Goal: Transaction & Acquisition: Purchase product/service

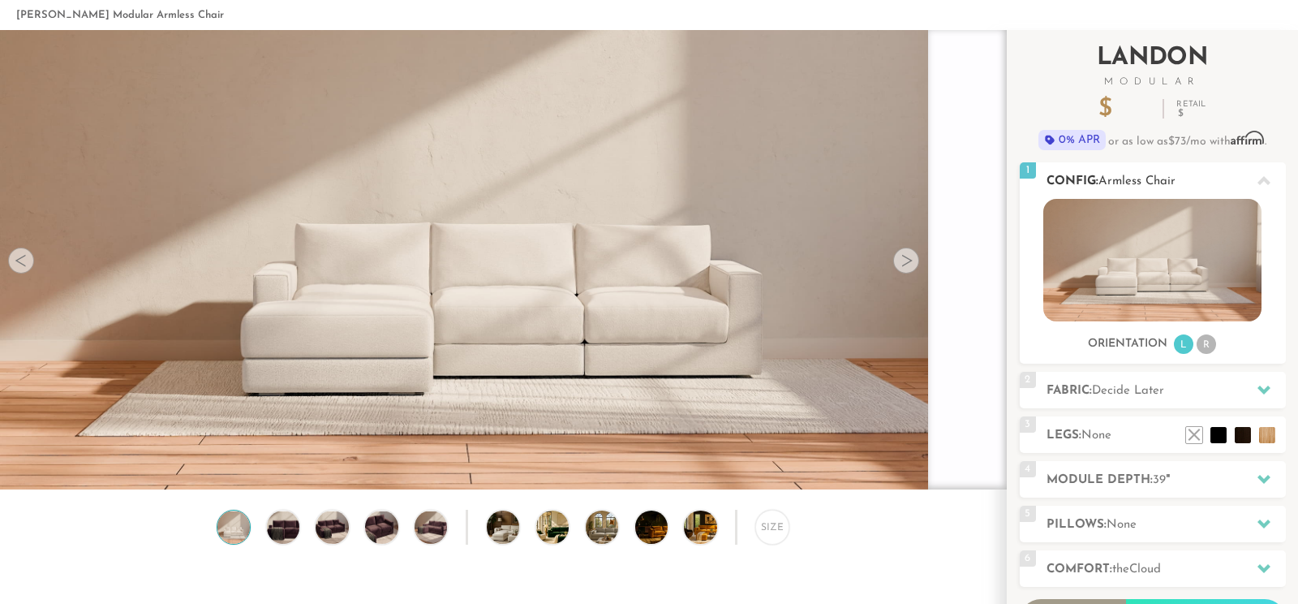
scroll to position [85, 0]
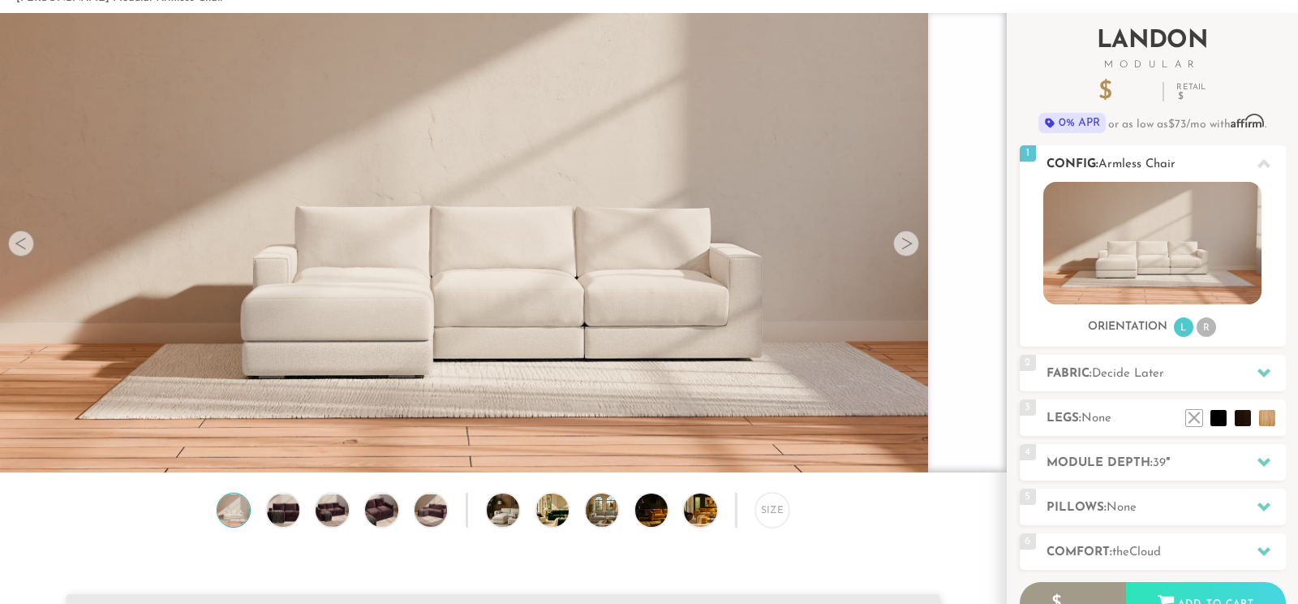
click at [1192, 254] on img at bounding box center [1152, 243] width 218 height 123
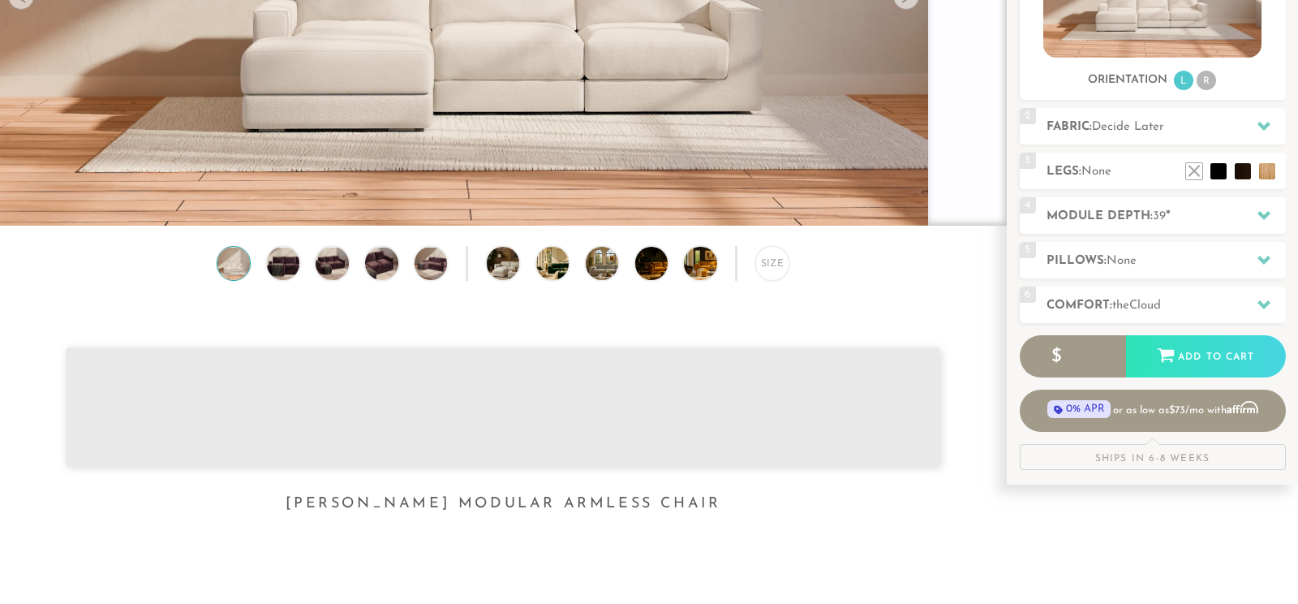
scroll to position [256, 0]
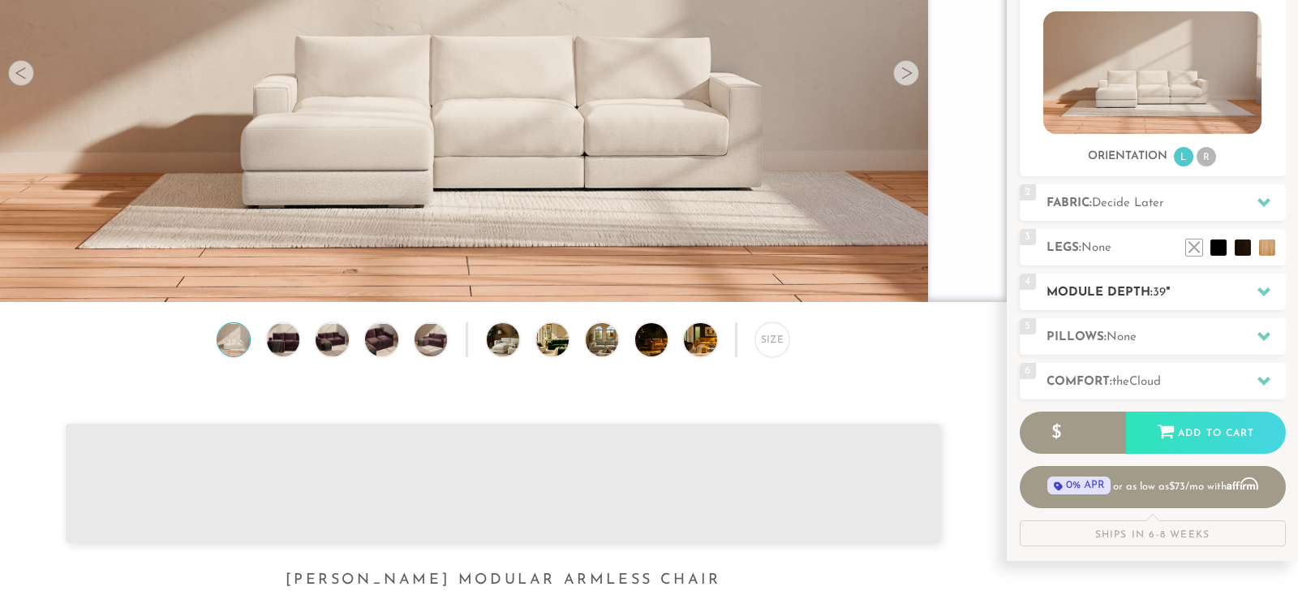
click at [1166, 298] on span "39" at bounding box center [1159, 292] width 13 height 12
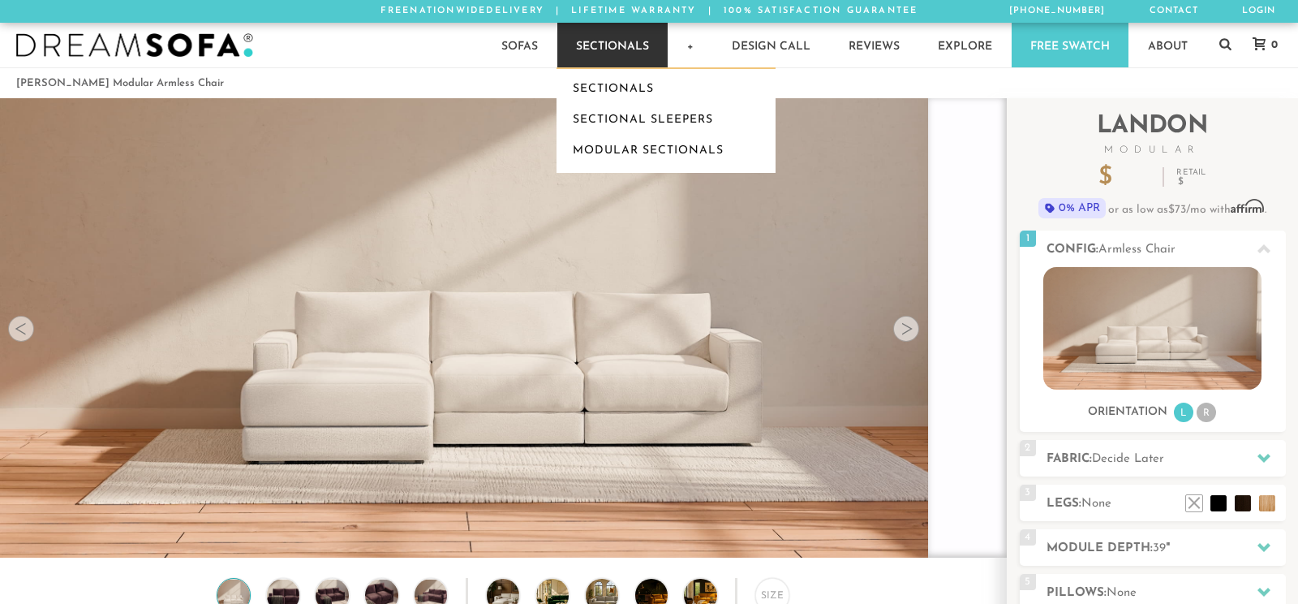
click at [636, 59] on link "Sectionals" at bounding box center [612, 45] width 110 height 45
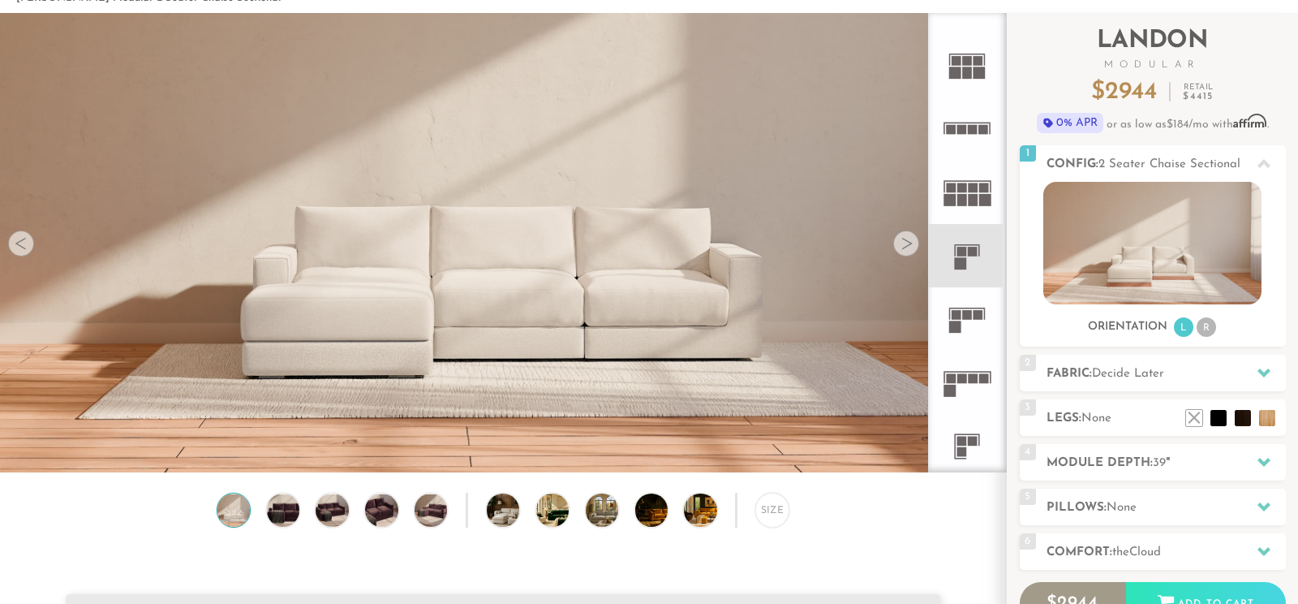
click at [974, 319] on rect at bounding box center [979, 315] width 10 height 10
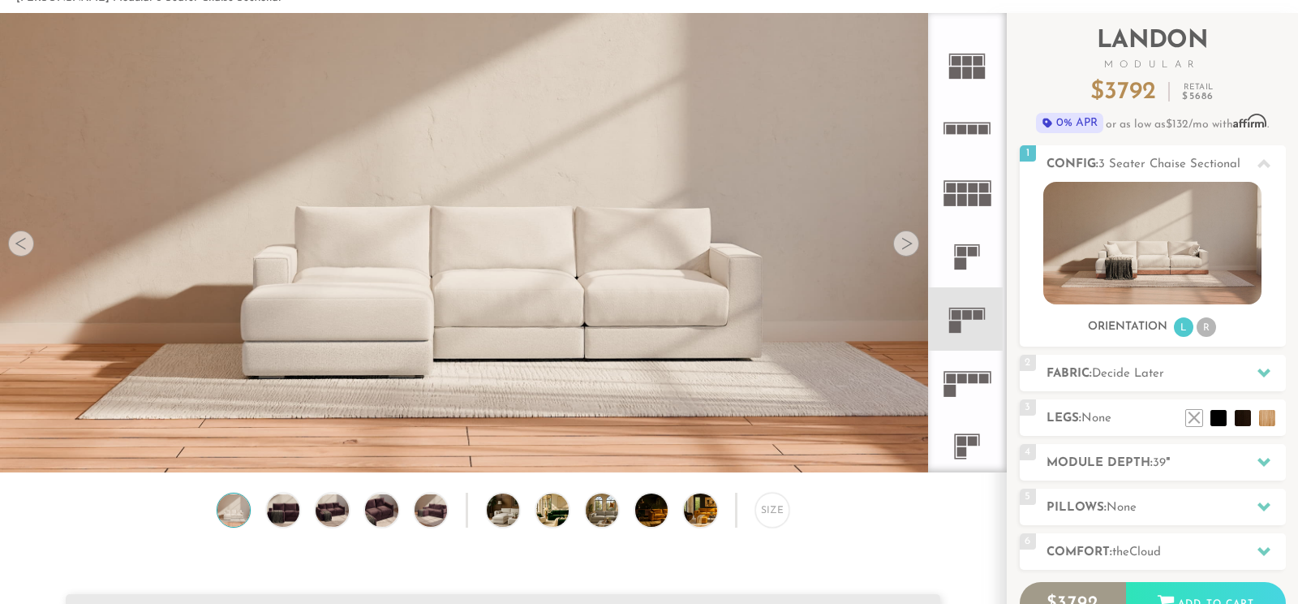
click at [775, 509] on div "Size" at bounding box center [772, 509] width 34 height 34
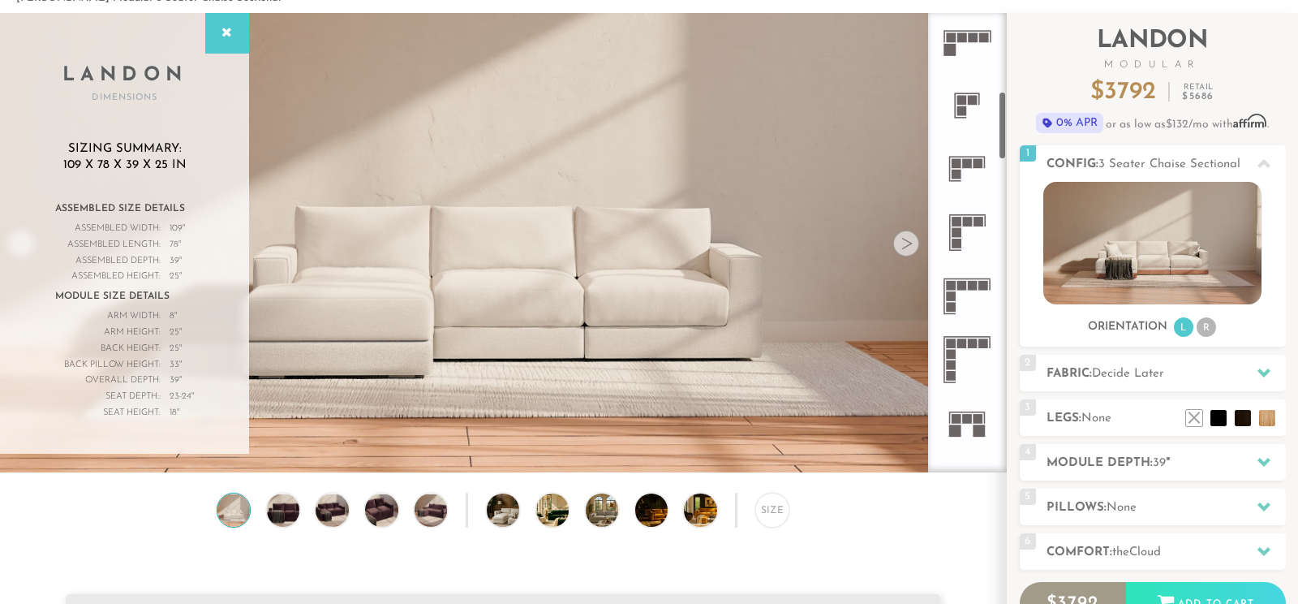
scroll to position [596, 0]
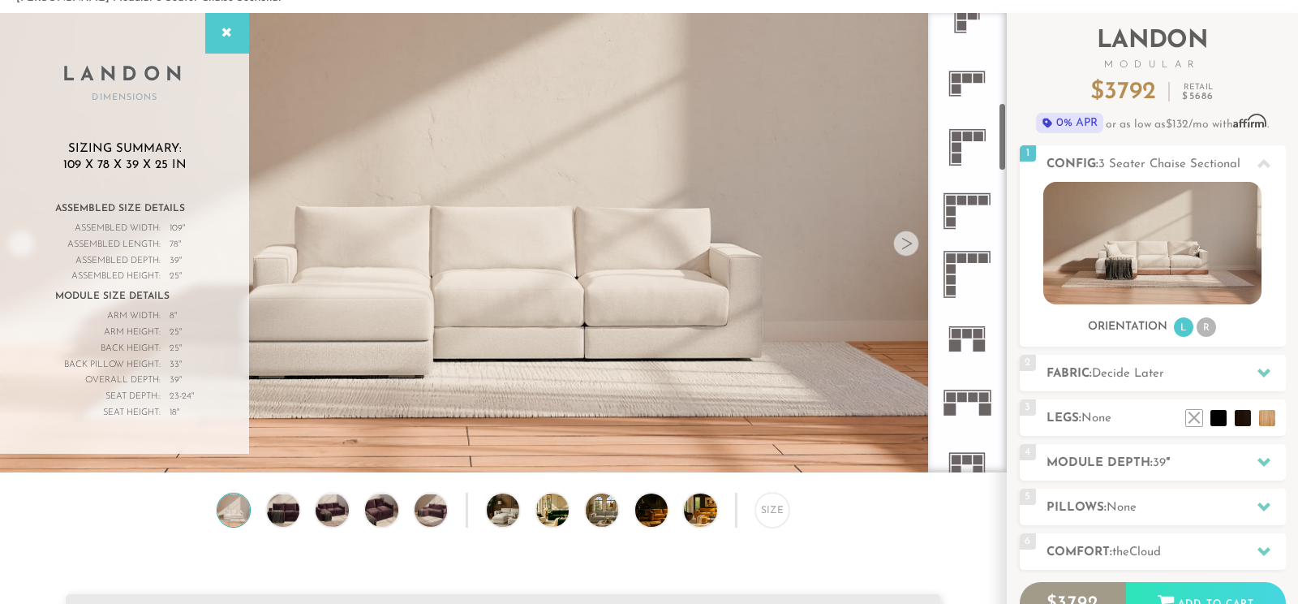
click at [965, 326] on icon at bounding box center [966, 337] width 63 height 63
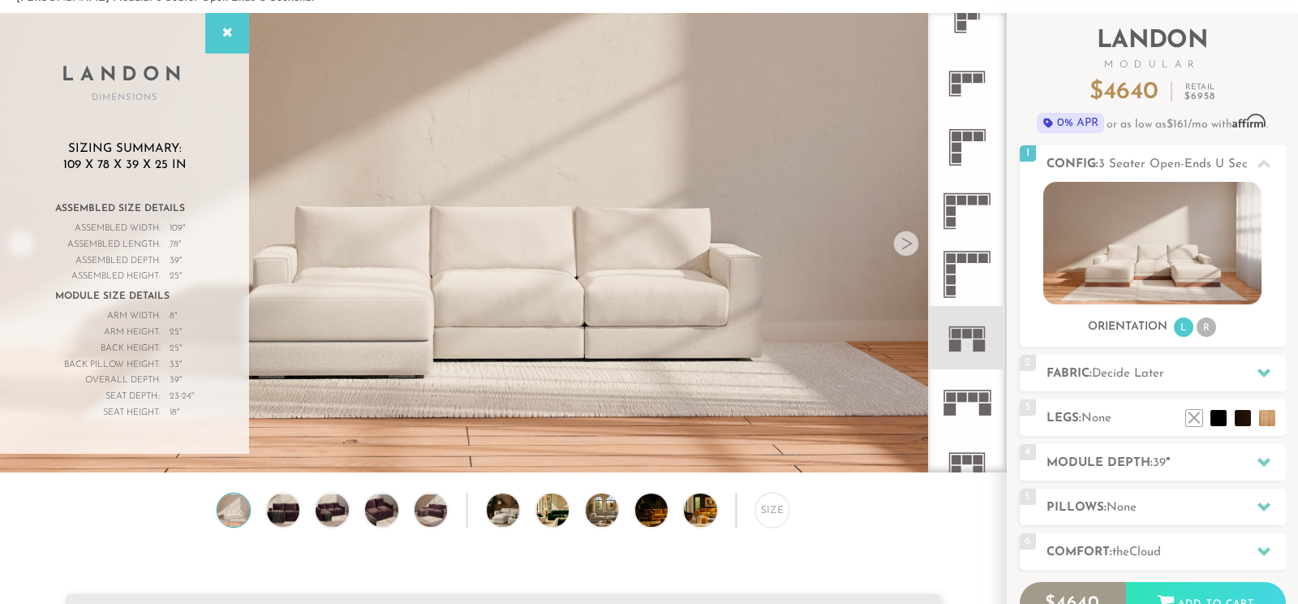
click at [950, 403] on icon at bounding box center [966, 400] width 63 height 63
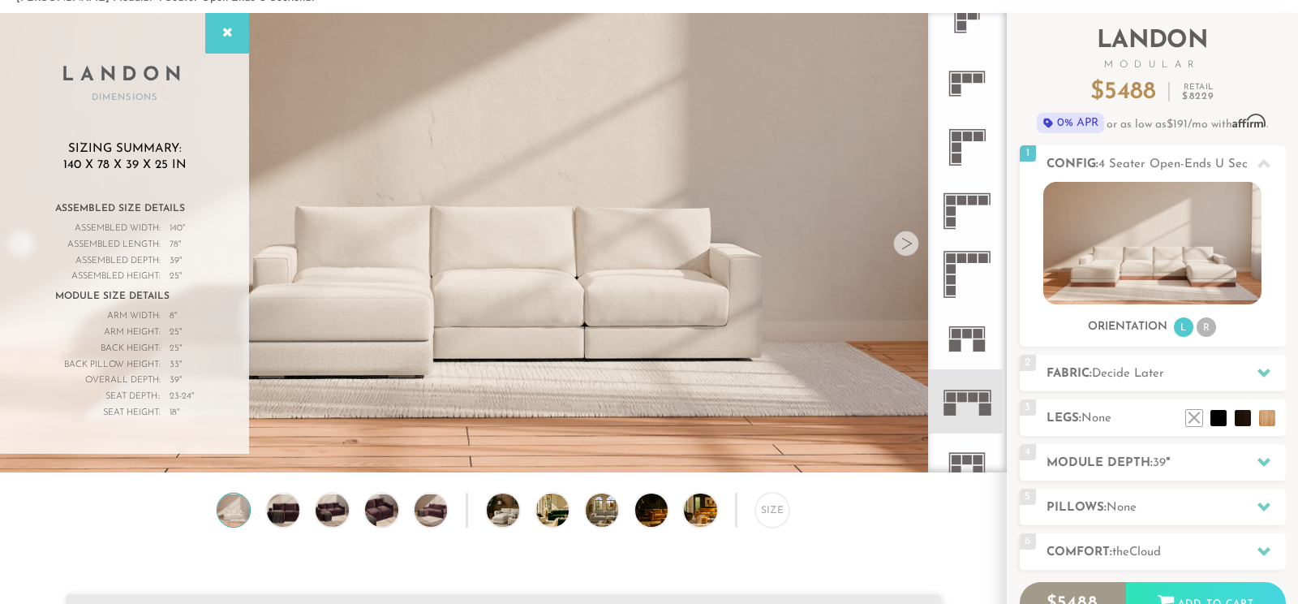
click at [977, 350] on rect at bounding box center [980, 346] width 12 height 12
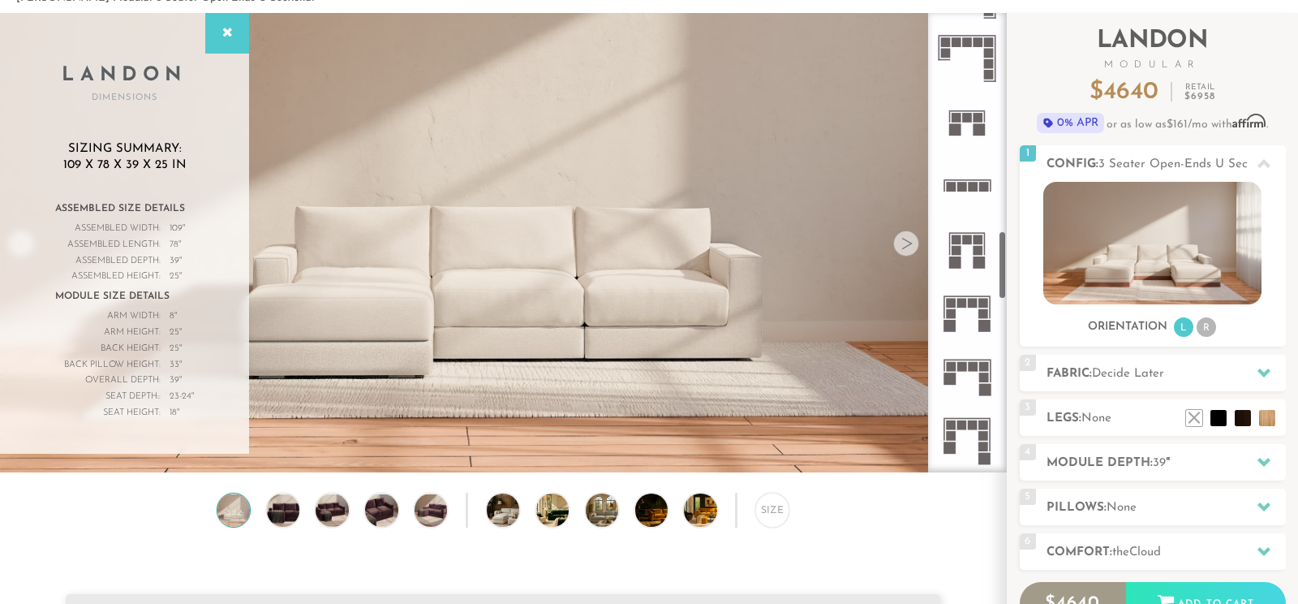
scroll to position [1448, 0]
click at [964, 359] on rect at bounding box center [967, 360] width 47 height 2
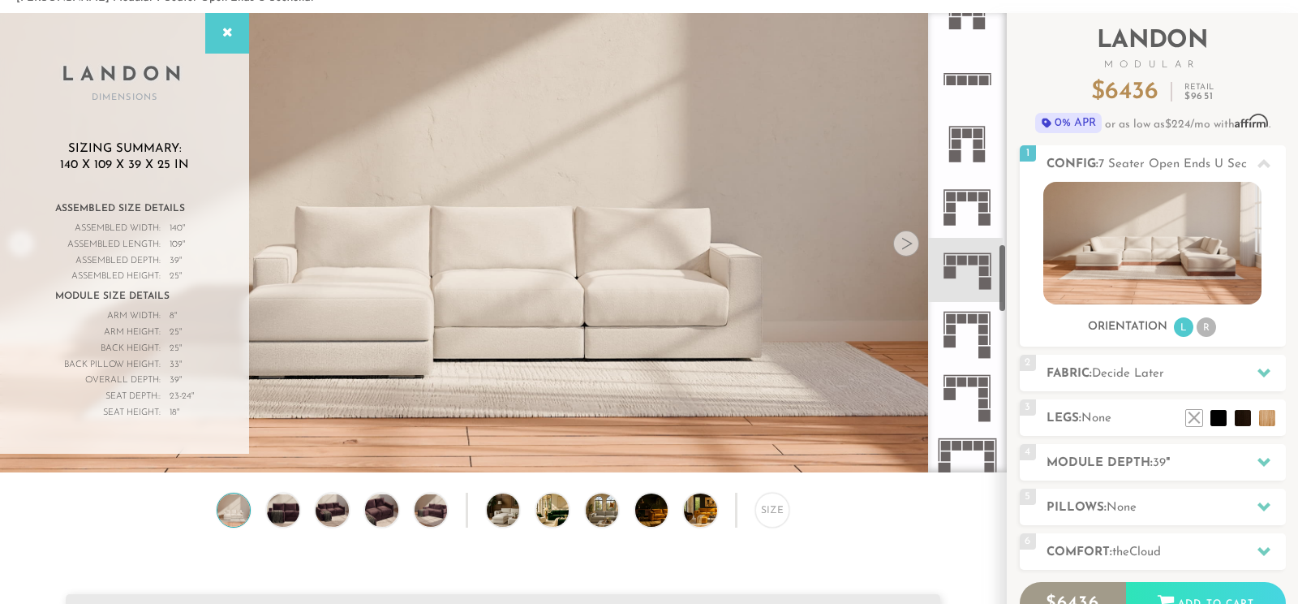
scroll to position [1533, 0]
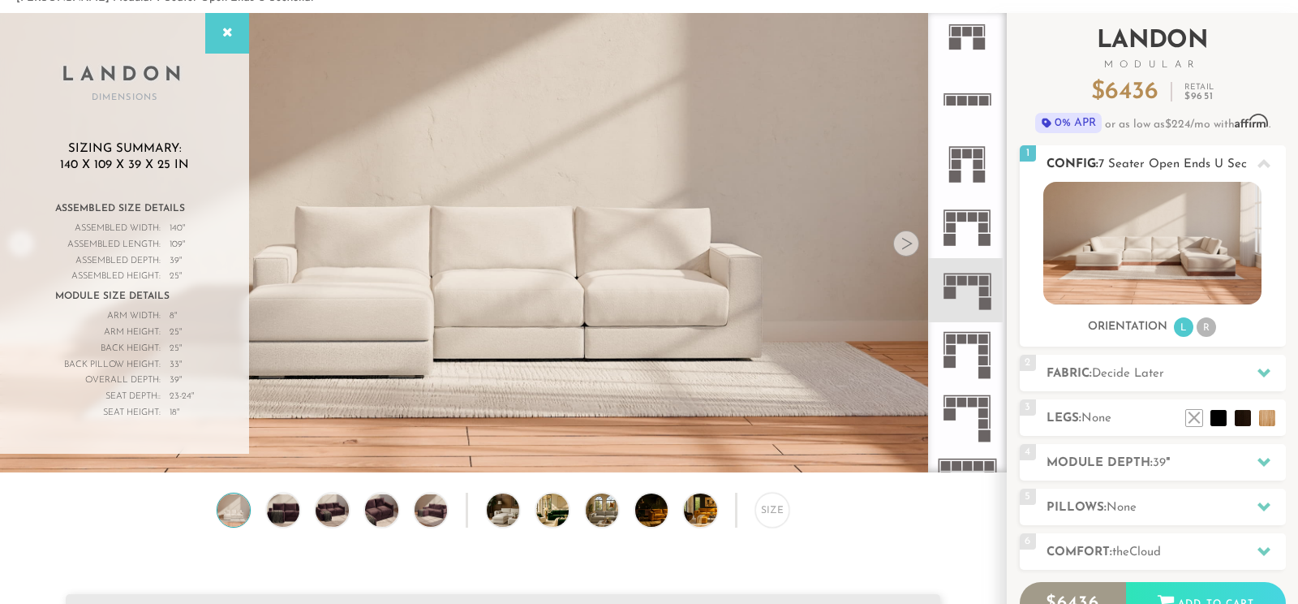
click at [1144, 160] on span "7 Seater Open Ends U Sectional" at bounding box center [1187, 164] width 179 height 12
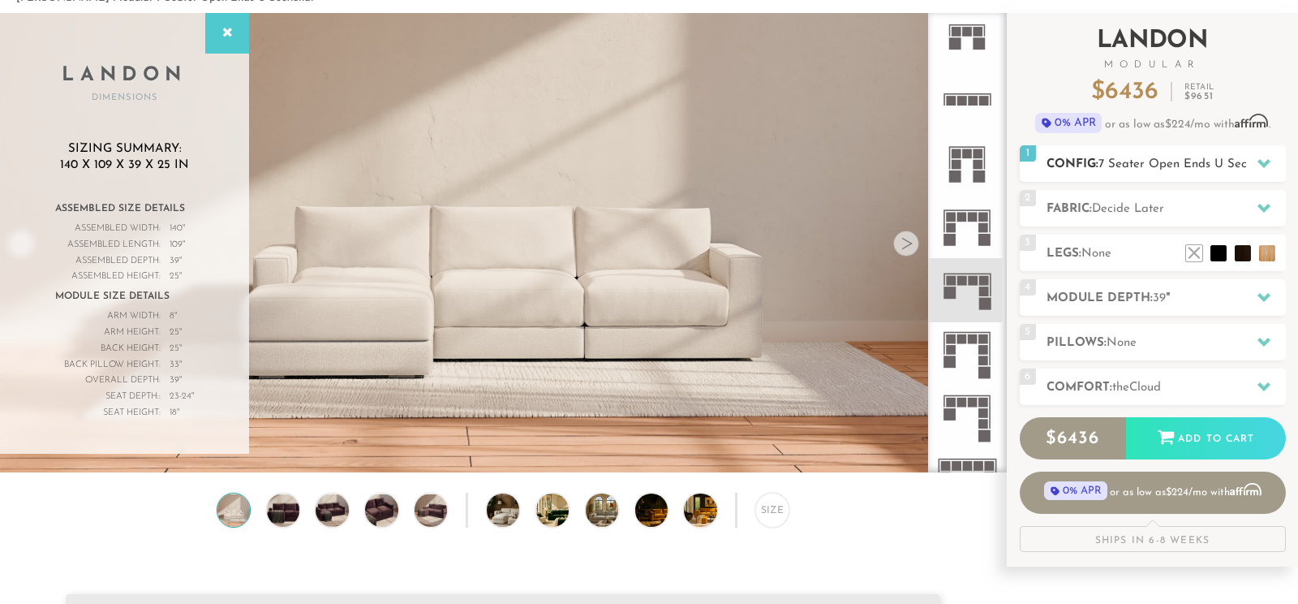
click at [1144, 160] on span "7 Seater Open Ends U Sectional" at bounding box center [1187, 164] width 179 height 12
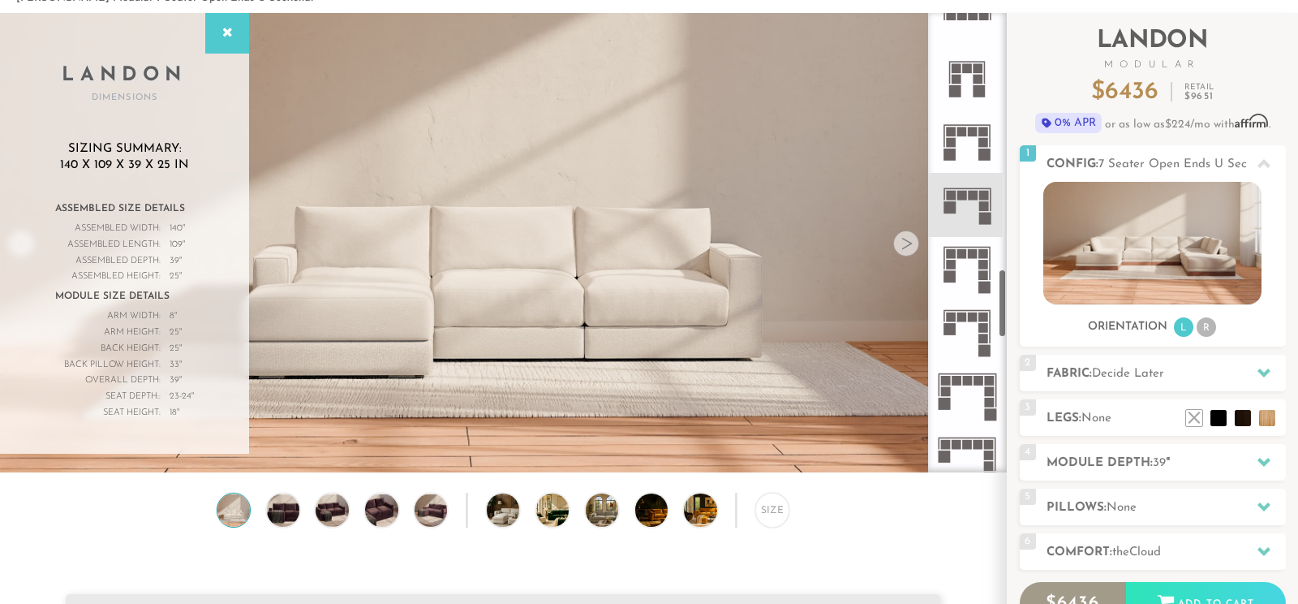
scroll to position [1704, 0]
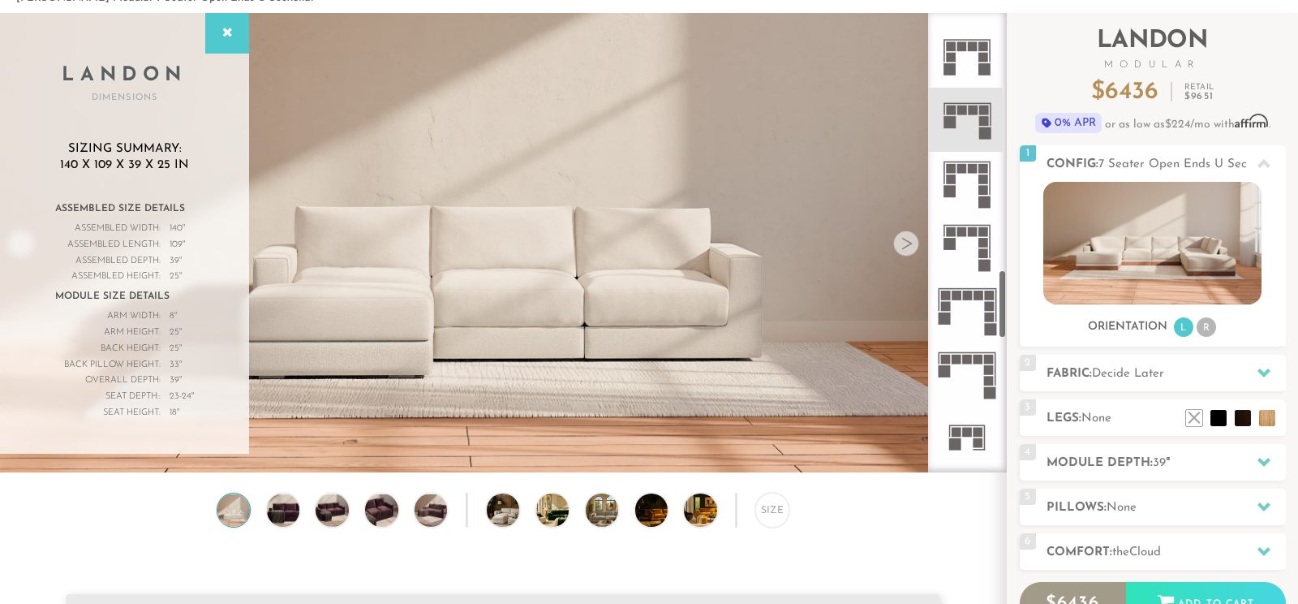
click at [963, 437] on icon at bounding box center [966, 437] width 63 height 63
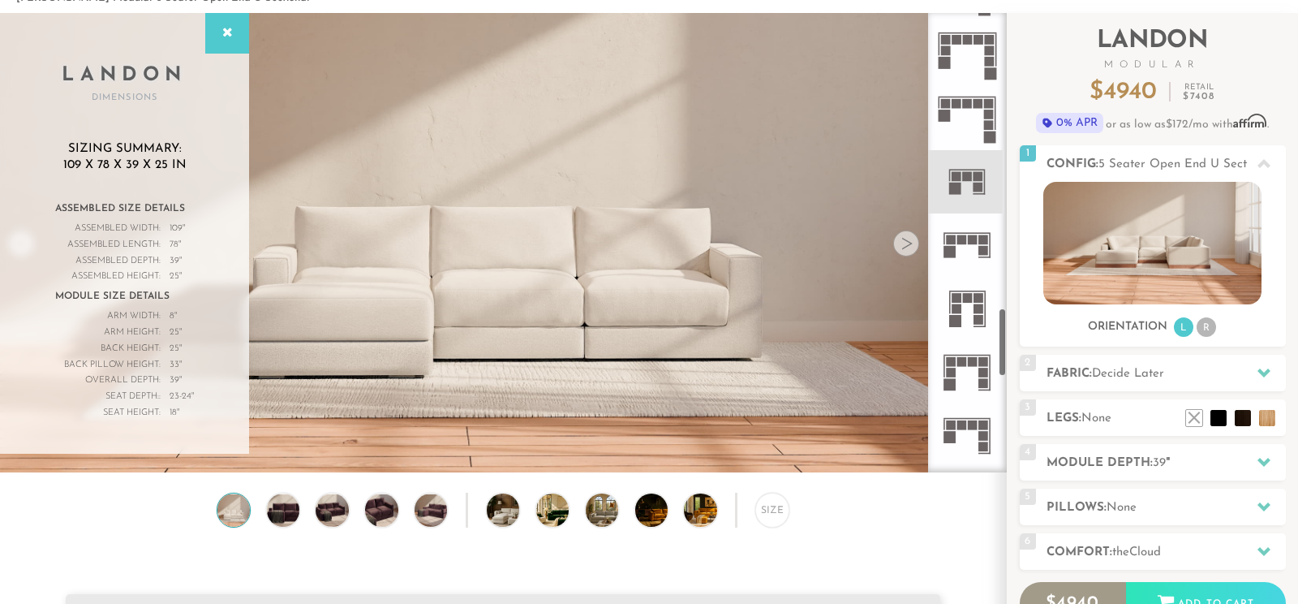
scroll to position [2044, 0]
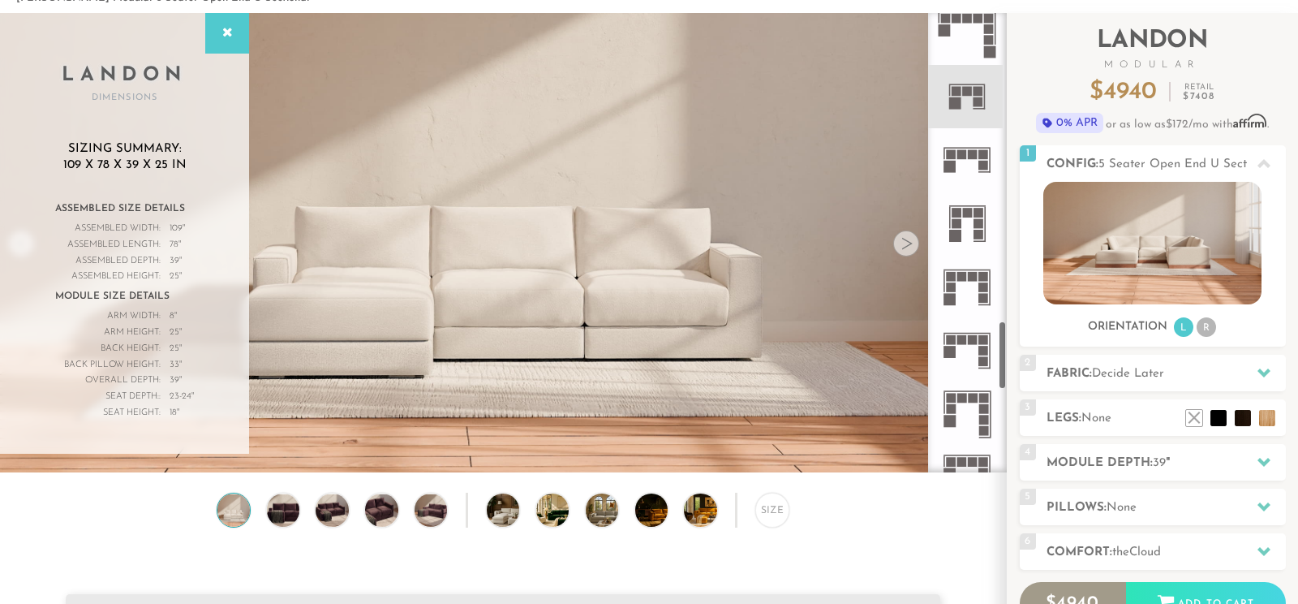
click at [970, 342] on rect at bounding box center [973, 340] width 10 height 10
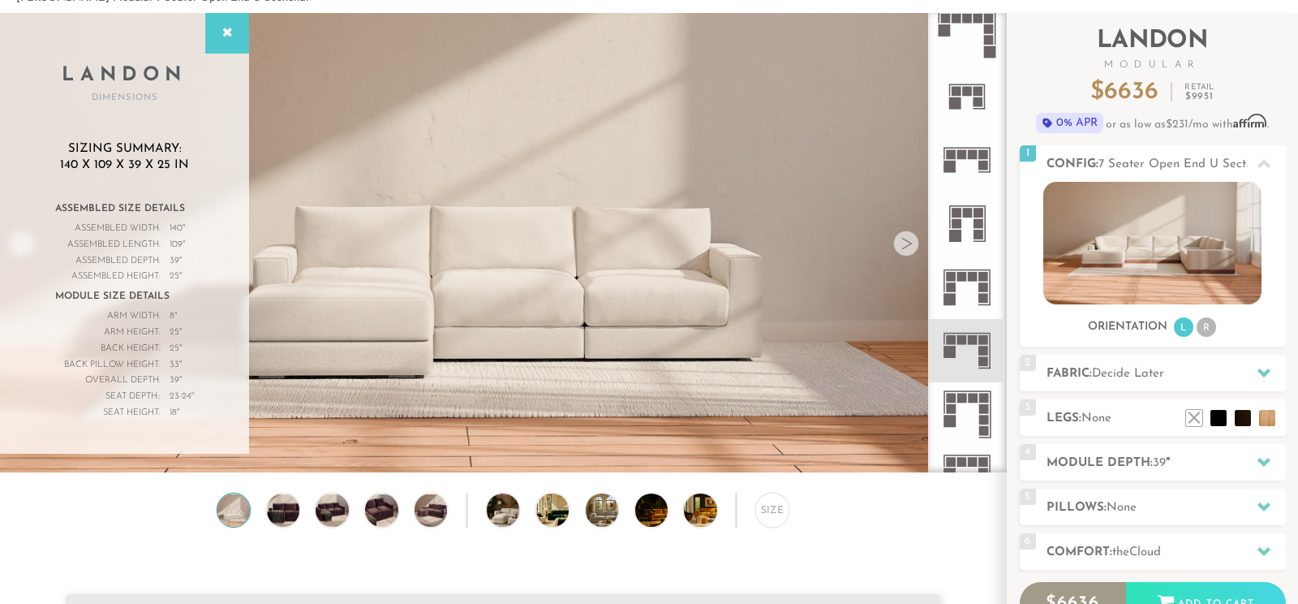
click at [967, 352] on icon at bounding box center [966, 350] width 63 height 63
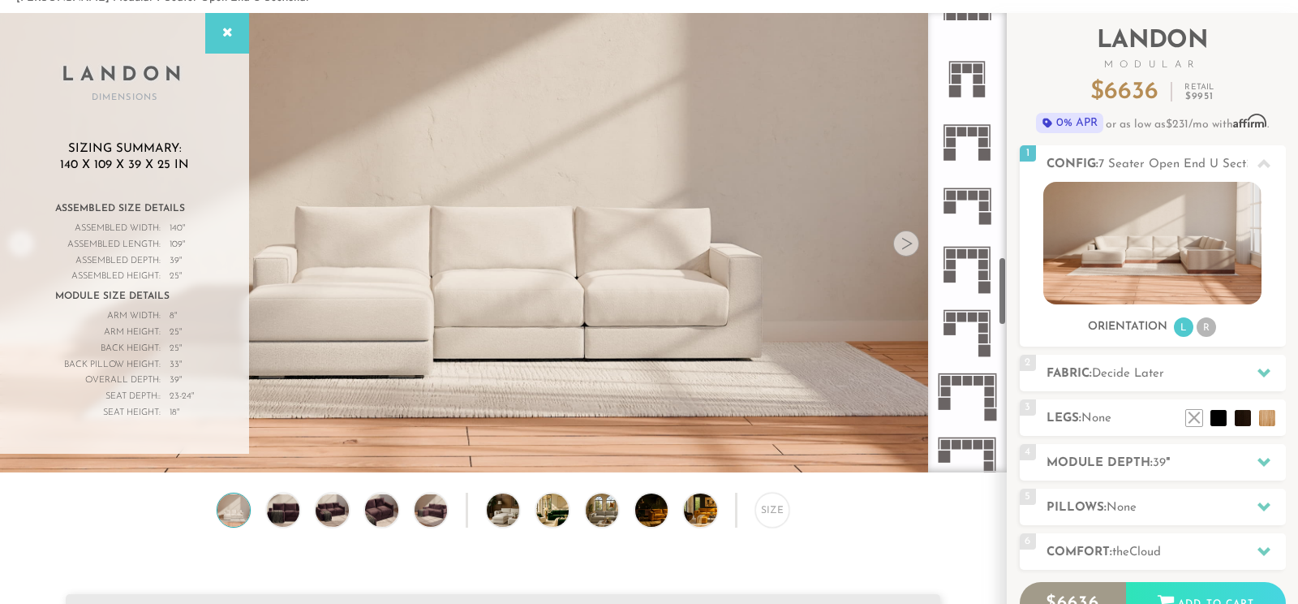
scroll to position [1533, 0]
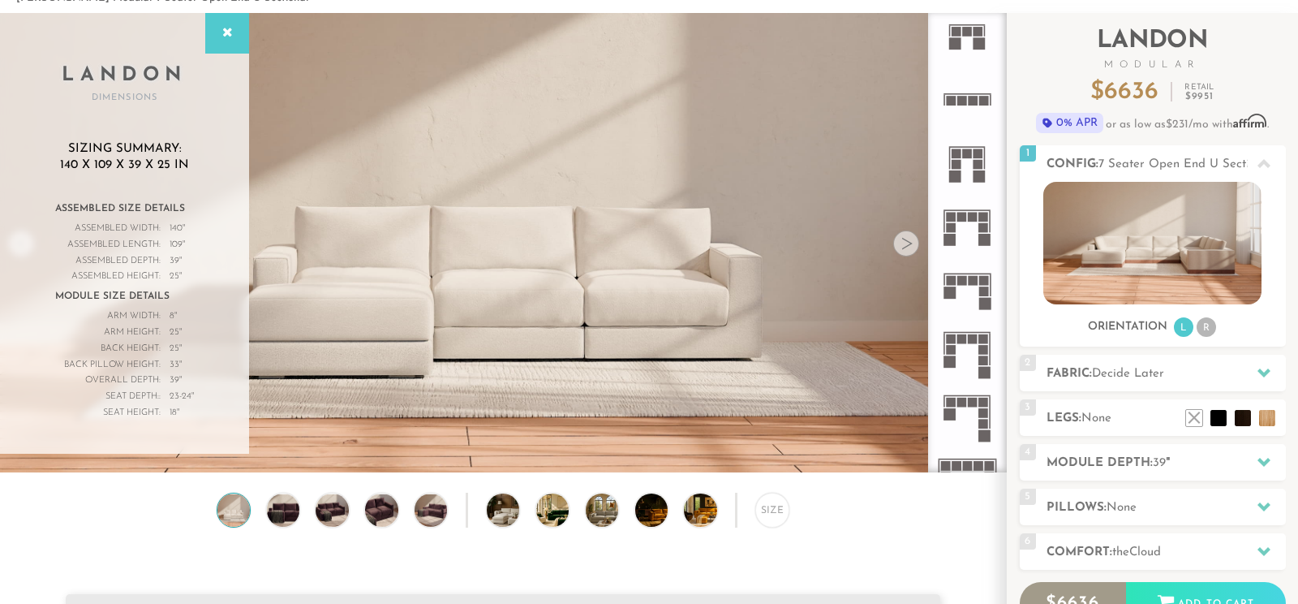
click at [975, 288] on icon at bounding box center [966, 289] width 63 height 63
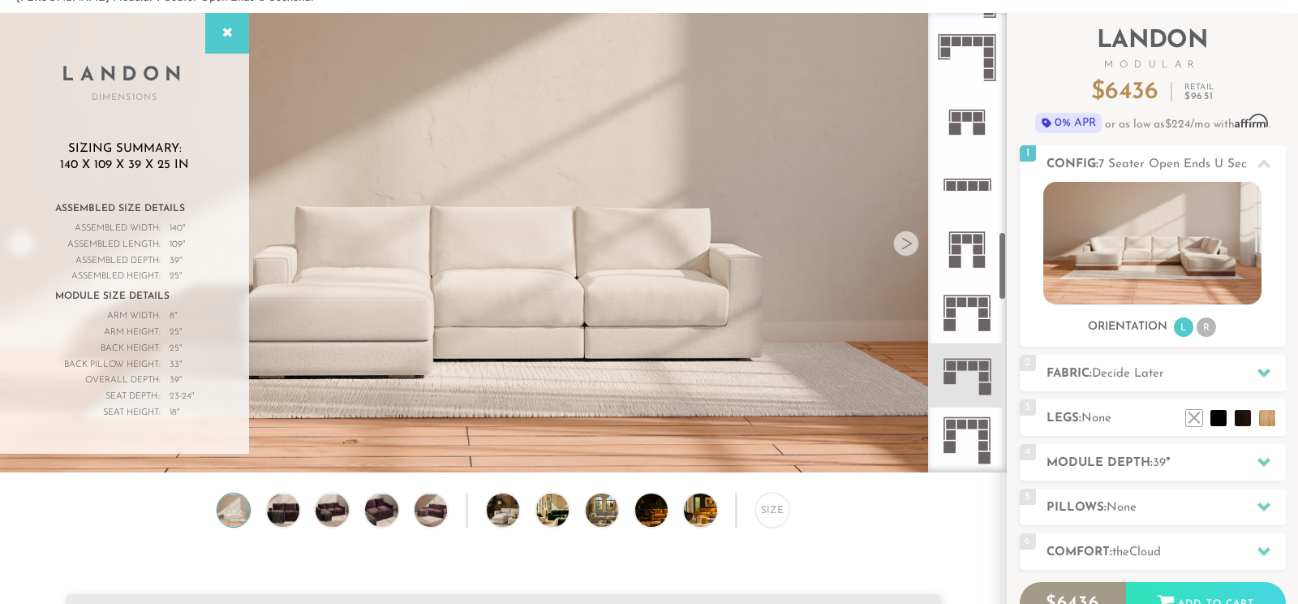
scroll to position [1533, 0]
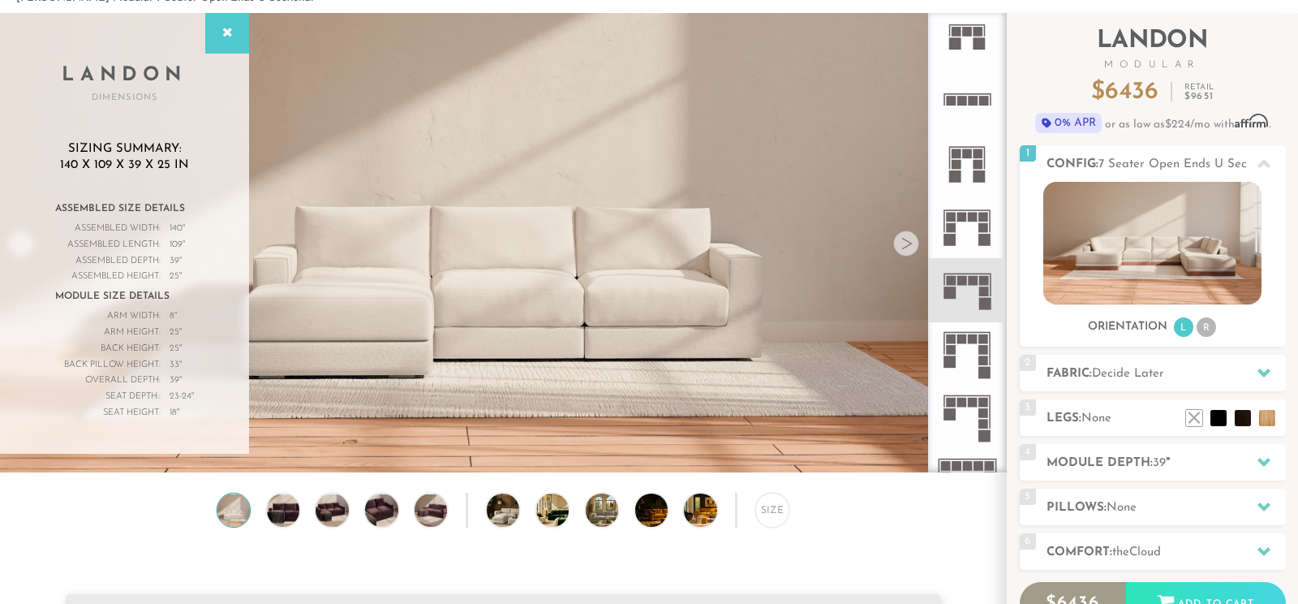
click at [969, 286] on icon at bounding box center [966, 289] width 63 height 63
click at [968, 283] on rect at bounding box center [973, 281] width 10 height 10
click at [766, 512] on div "Size" at bounding box center [772, 509] width 34 height 34
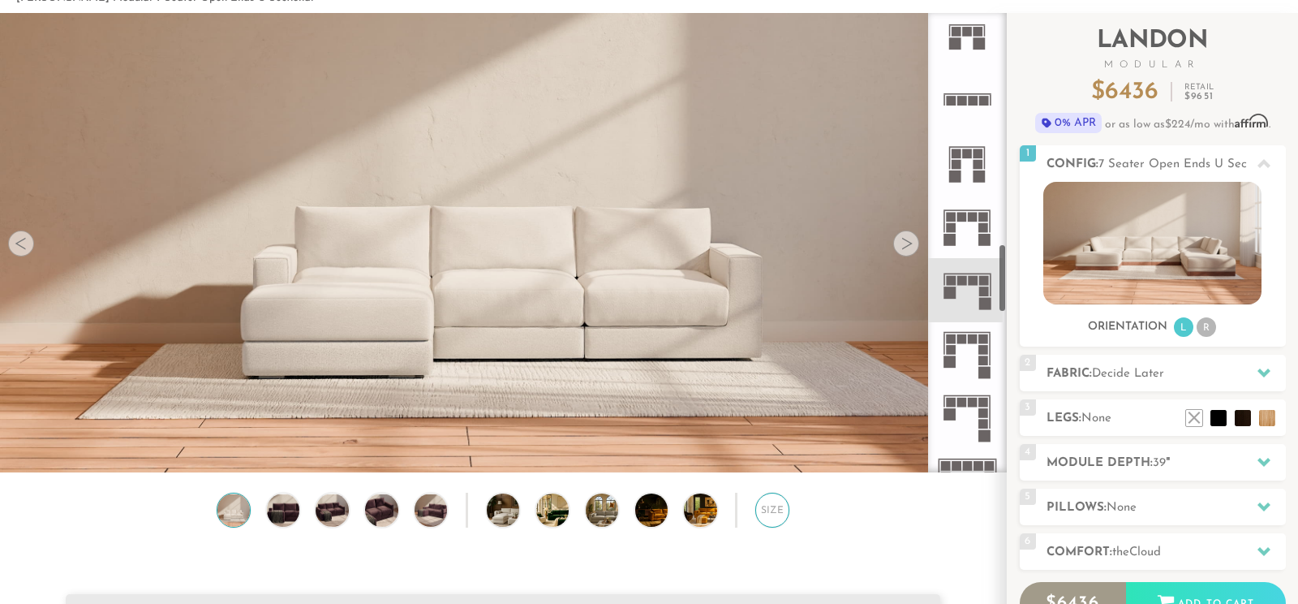
click at [776, 512] on div "Size" at bounding box center [772, 509] width 34 height 34
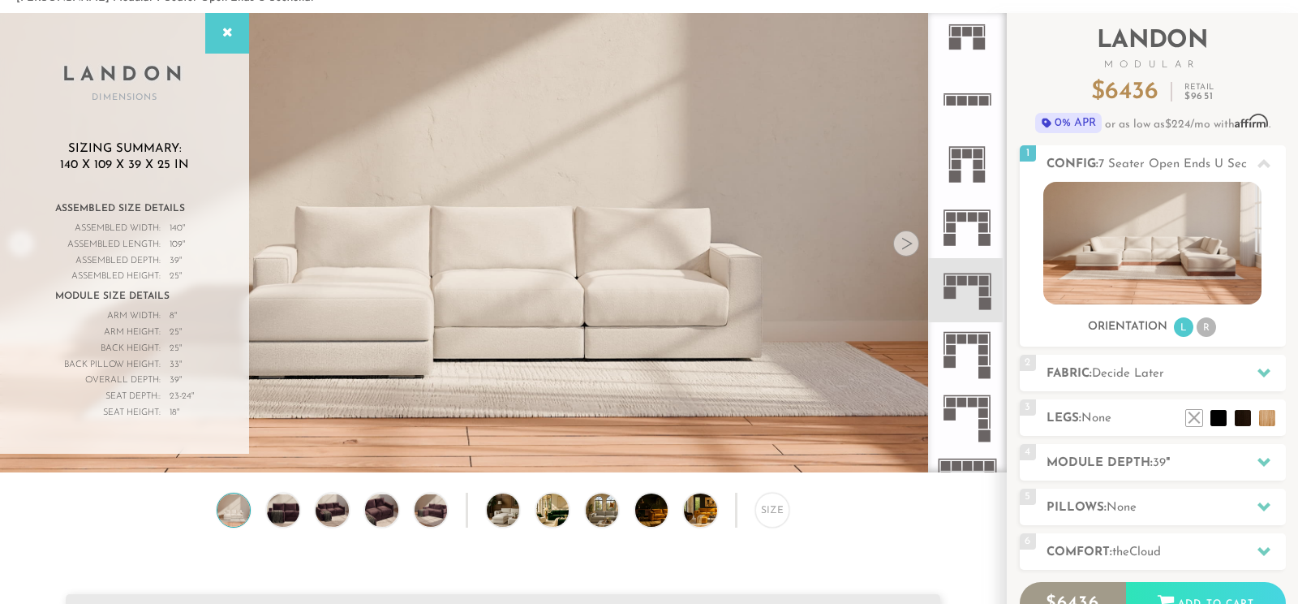
click at [952, 352] on rect at bounding box center [952, 350] width 10 height 10
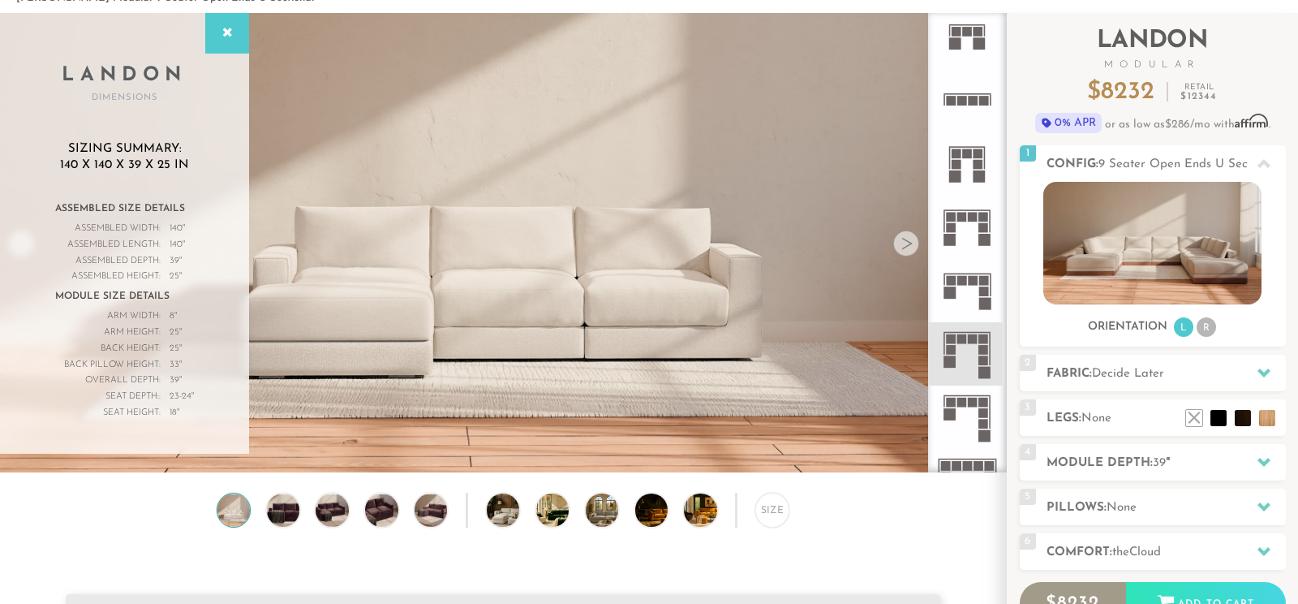
click at [964, 281] on rect at bounding box center [962, 281] width 10 height 10
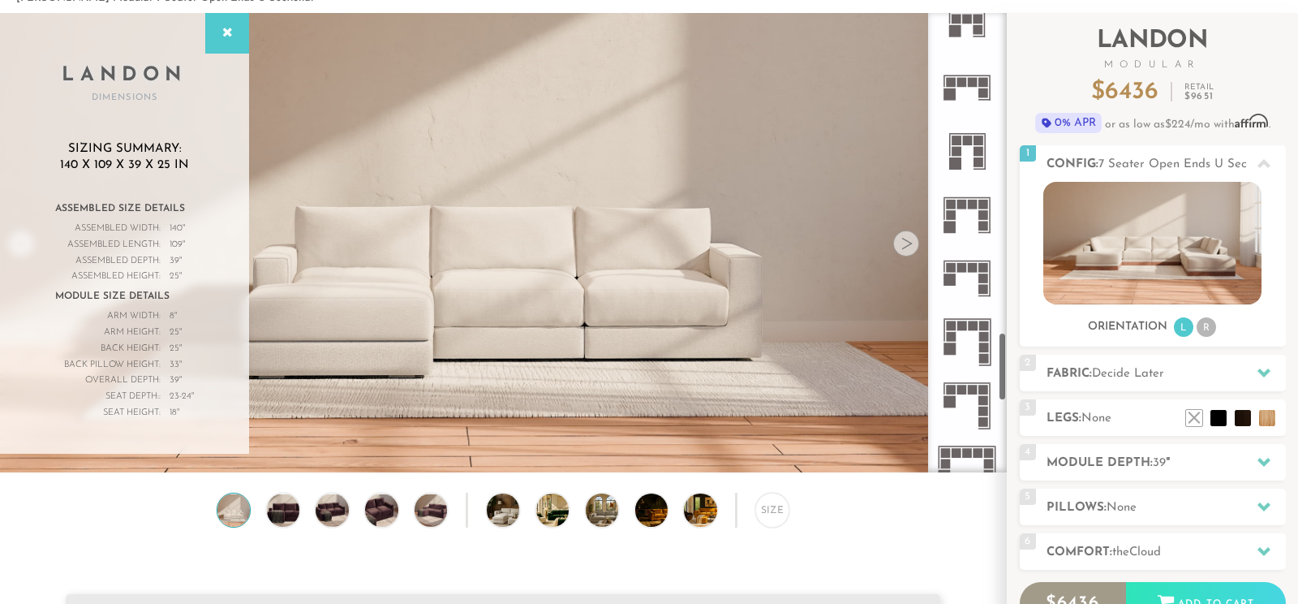
scroll to position [2130, 0]
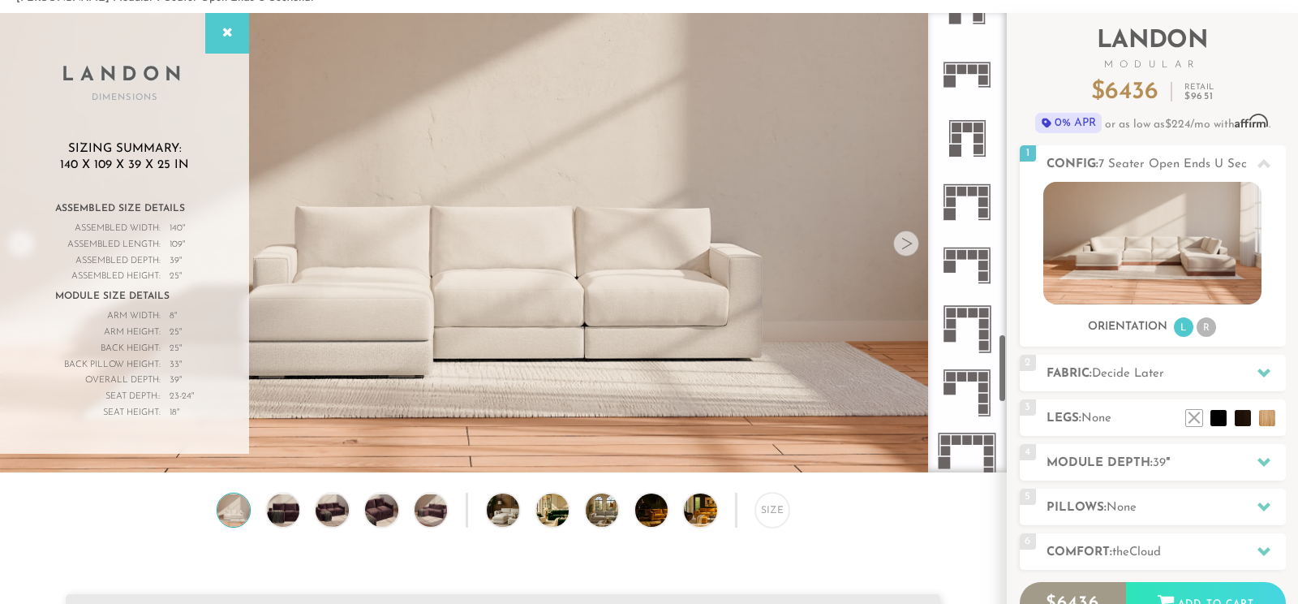
click at [972, 270] on icon at bounding box center [966, 265] width 63 height 63
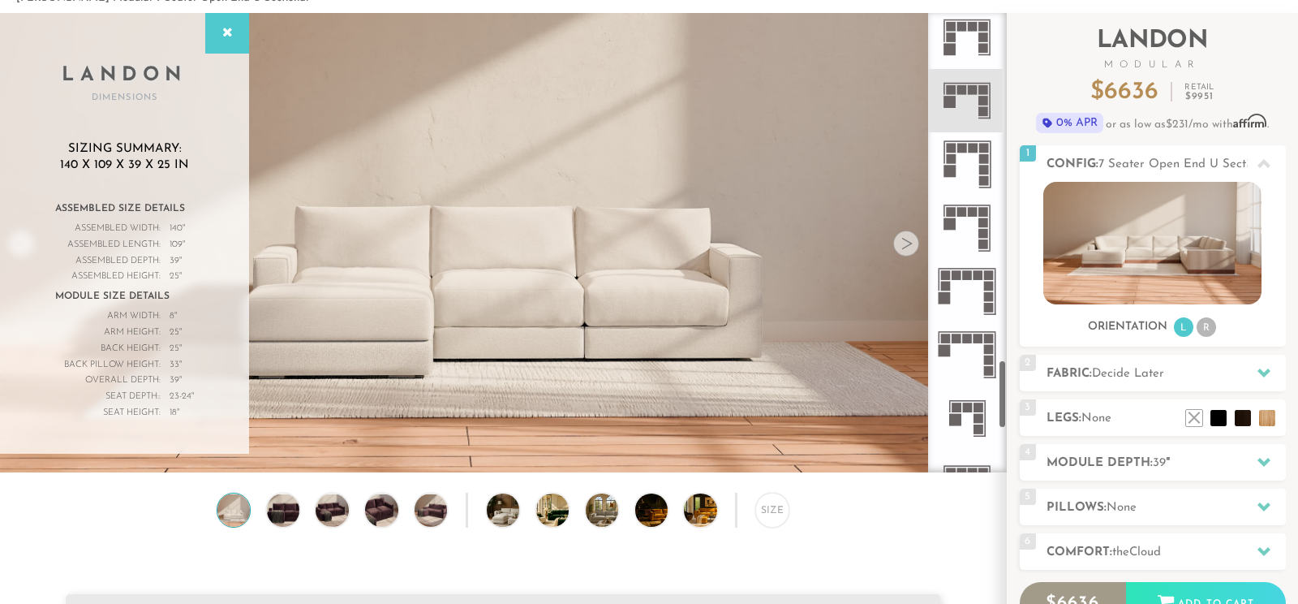
scroll to position [2300, 0]
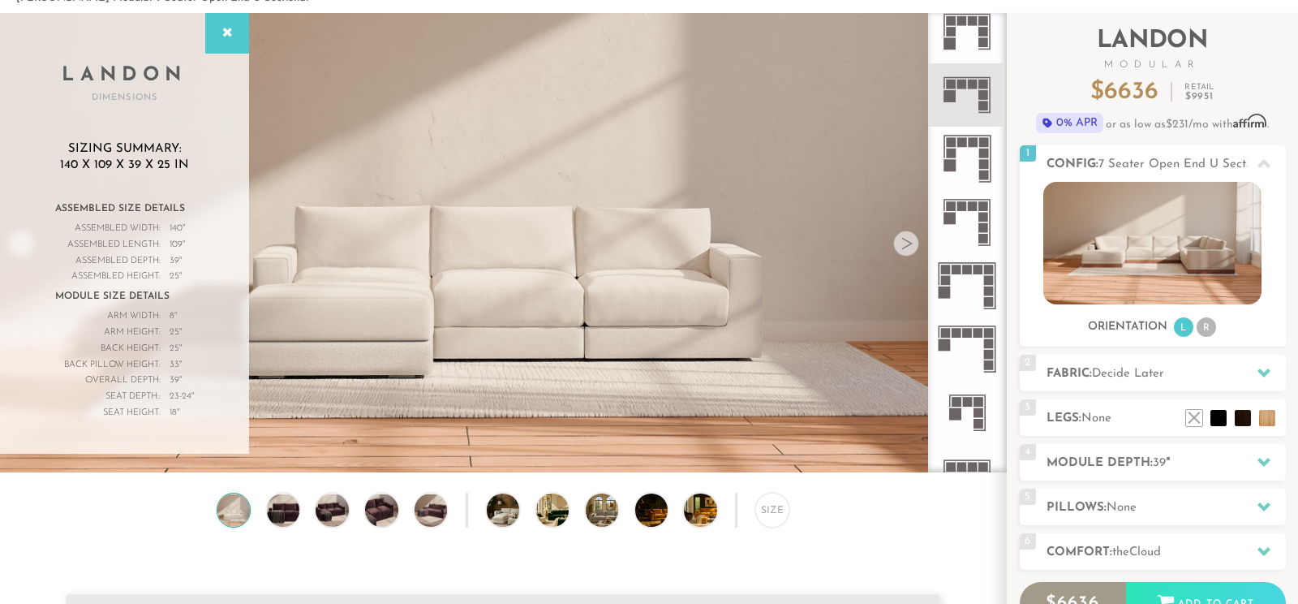
click at [962, 397] on icon at bounding box center [966, 411] width 63 height 63
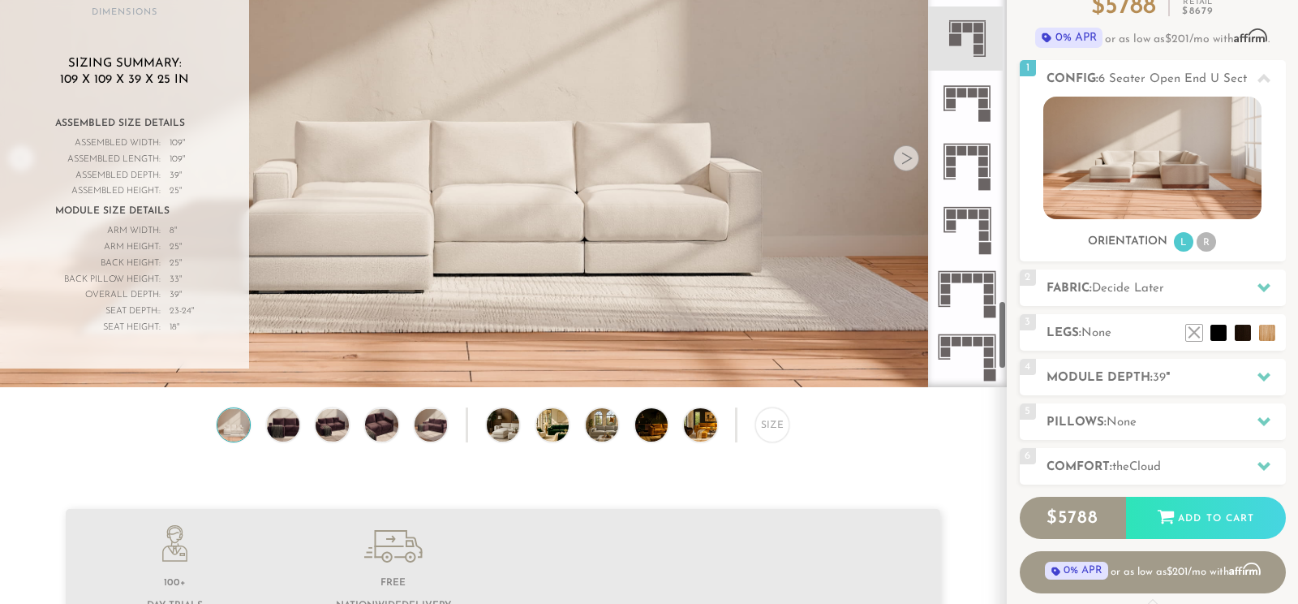
scroll to position [2418, 0]
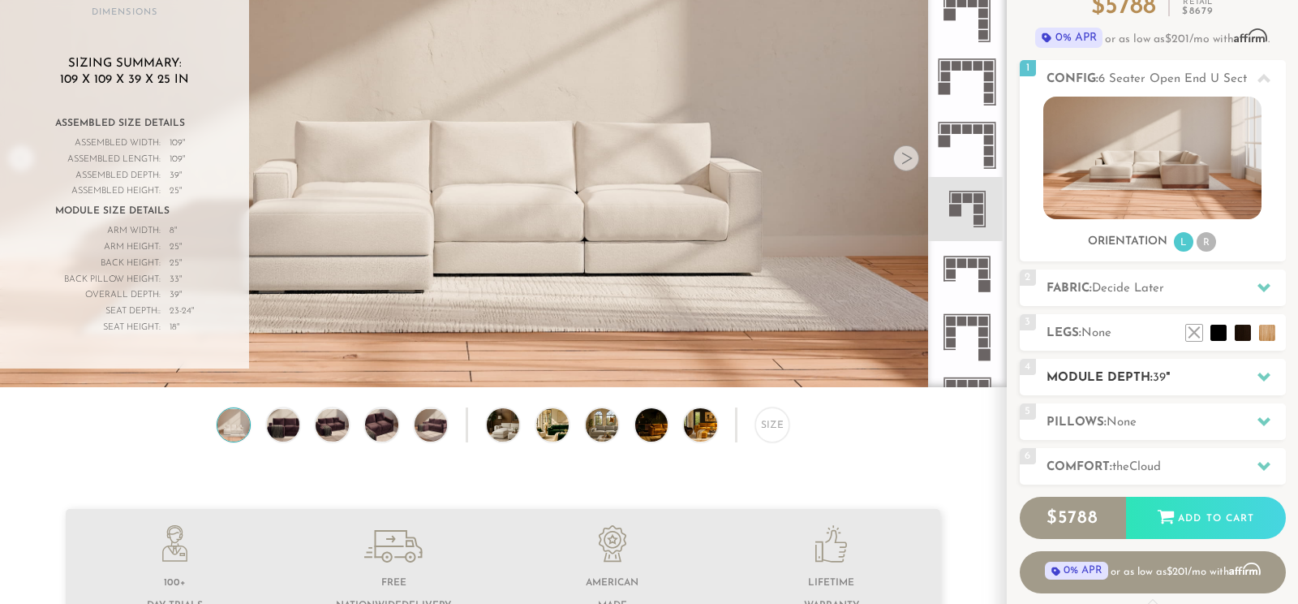
click at [1118, 376] on h2 "Module Depth: 39 "" at bounding box center [1166, 377] width 239 height 19
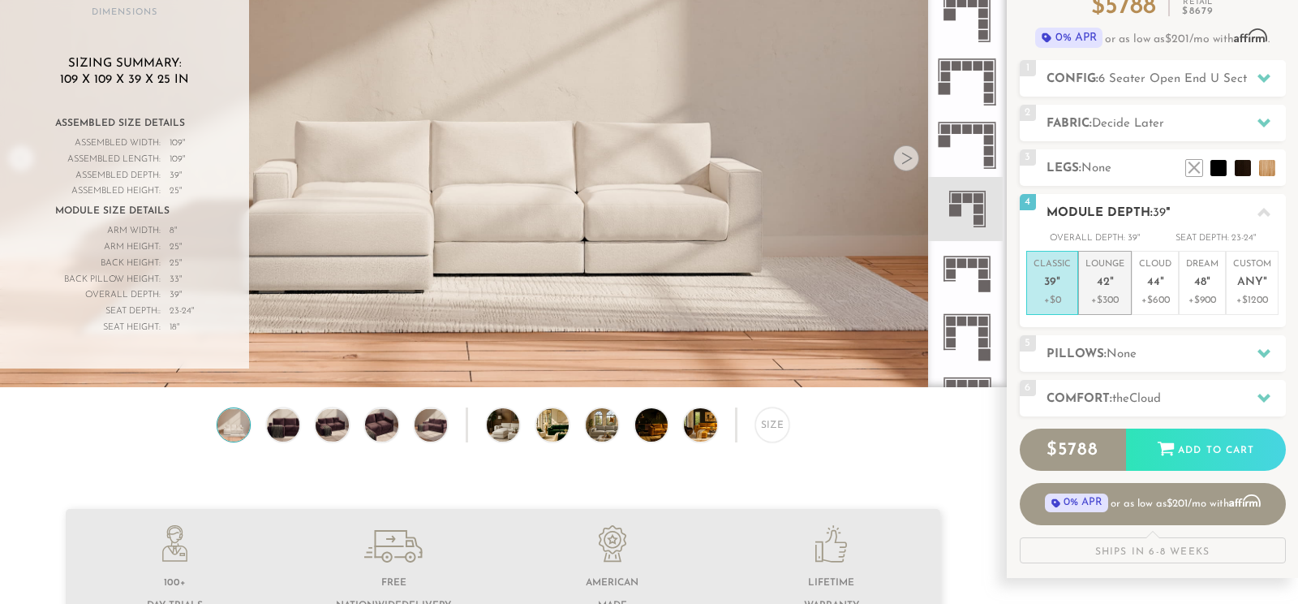
click at [1101, 303] on p "+$300" at bounding box center [1105, 300] width 39 height 15
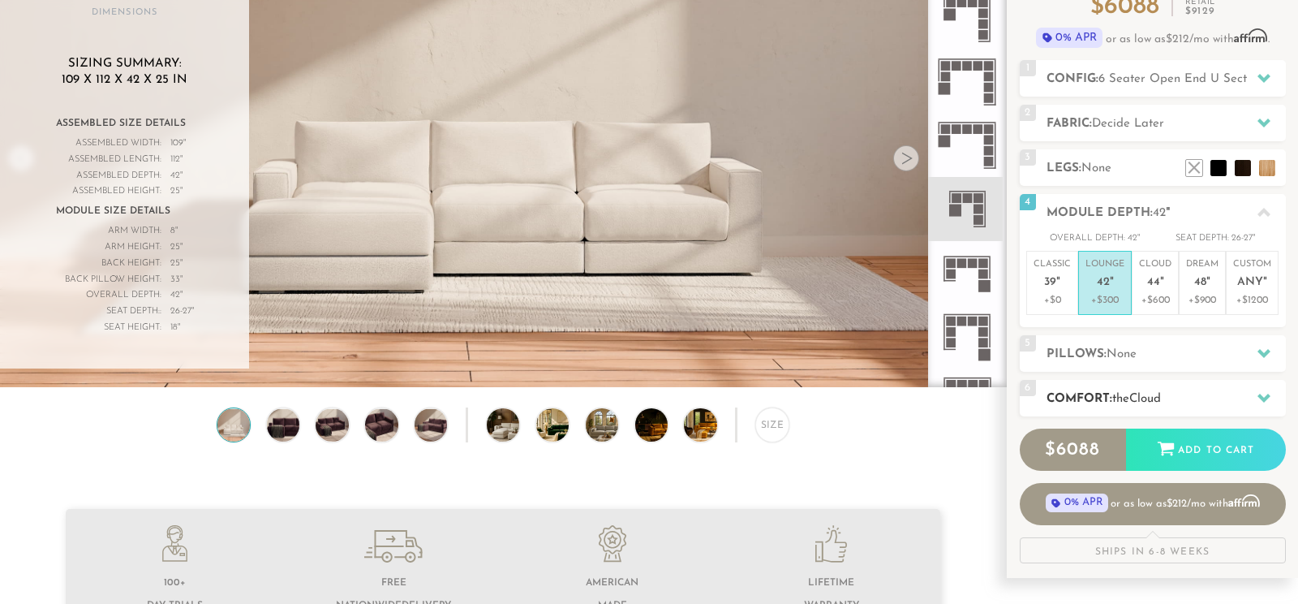
click at [1116, 398] on h2 "Comfort: the Cloud" at bounding box center [1166, 398] width 239 height 19
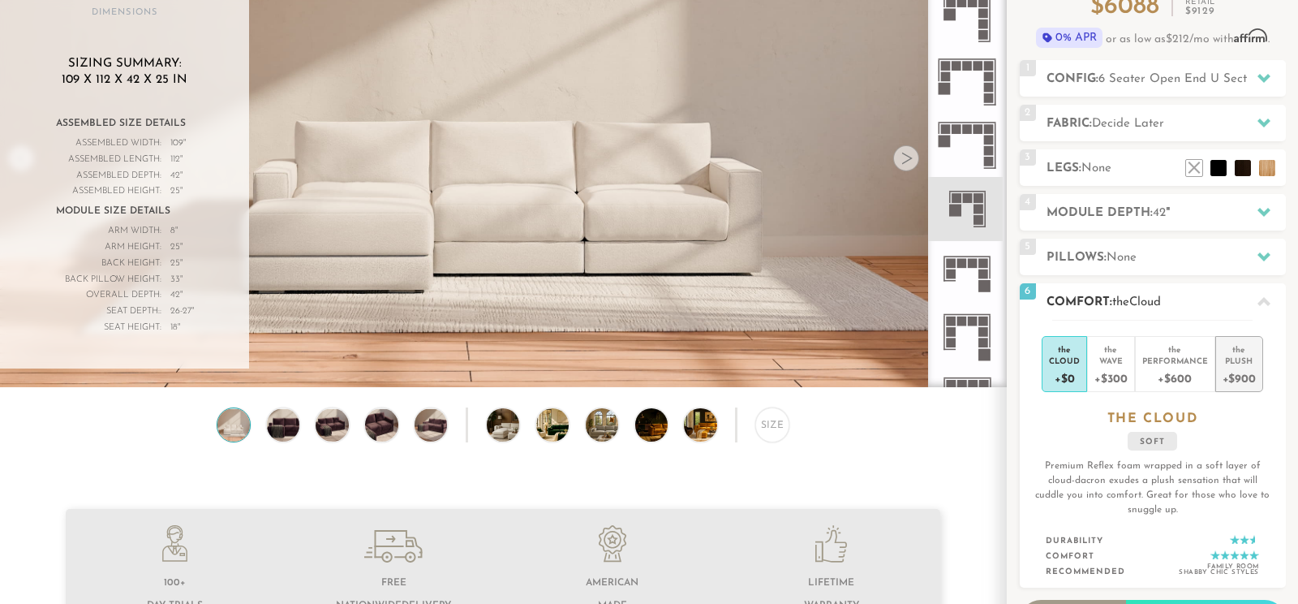
click at [1241, 372] on div "+$900" at bounding box center [1239, 378] width 33 height 24
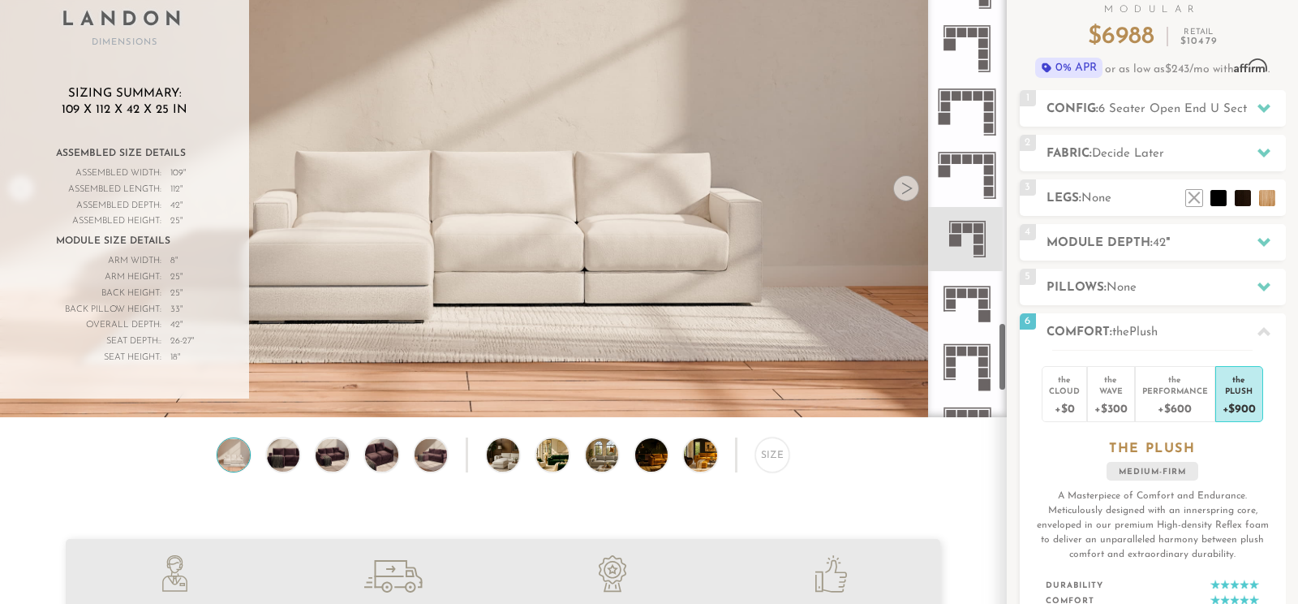
scroll to position [170, 0]
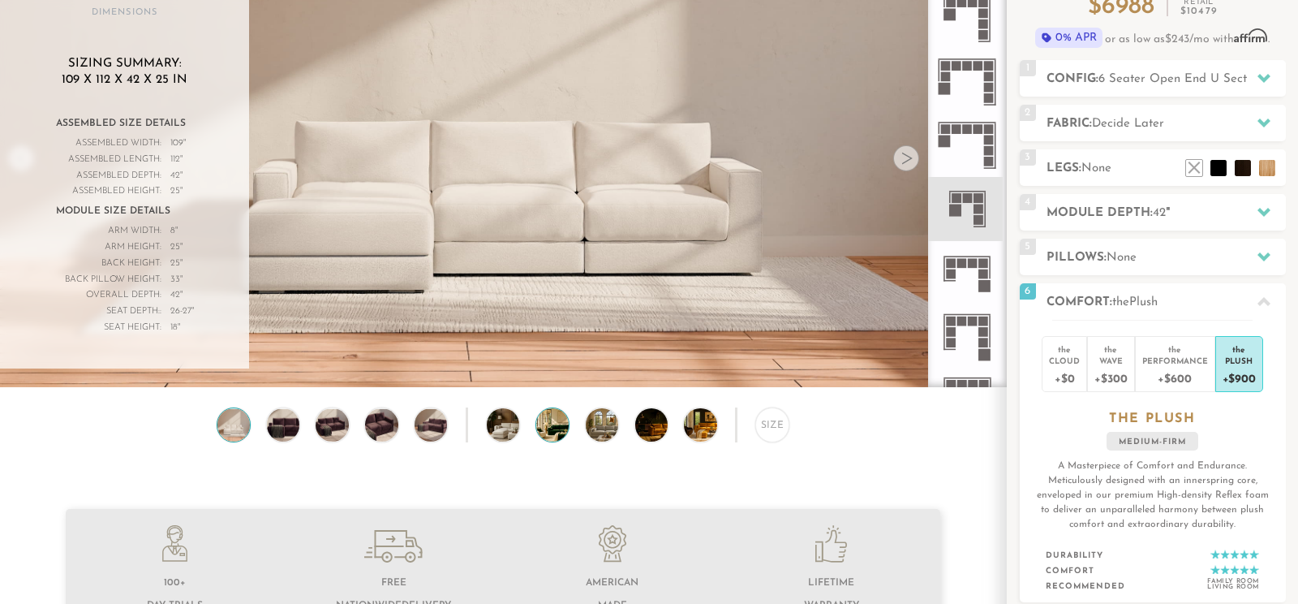
click at [554, 423] on img at bounding box center [565, 424] width 58 height 32
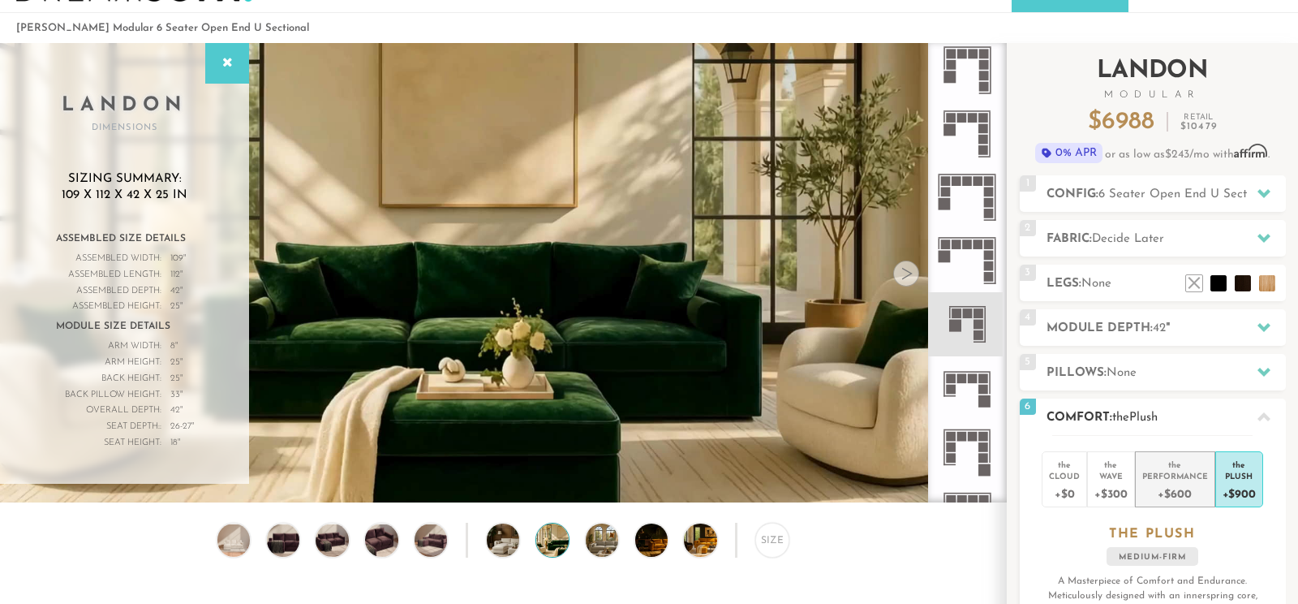
scroll to position [0, 0]
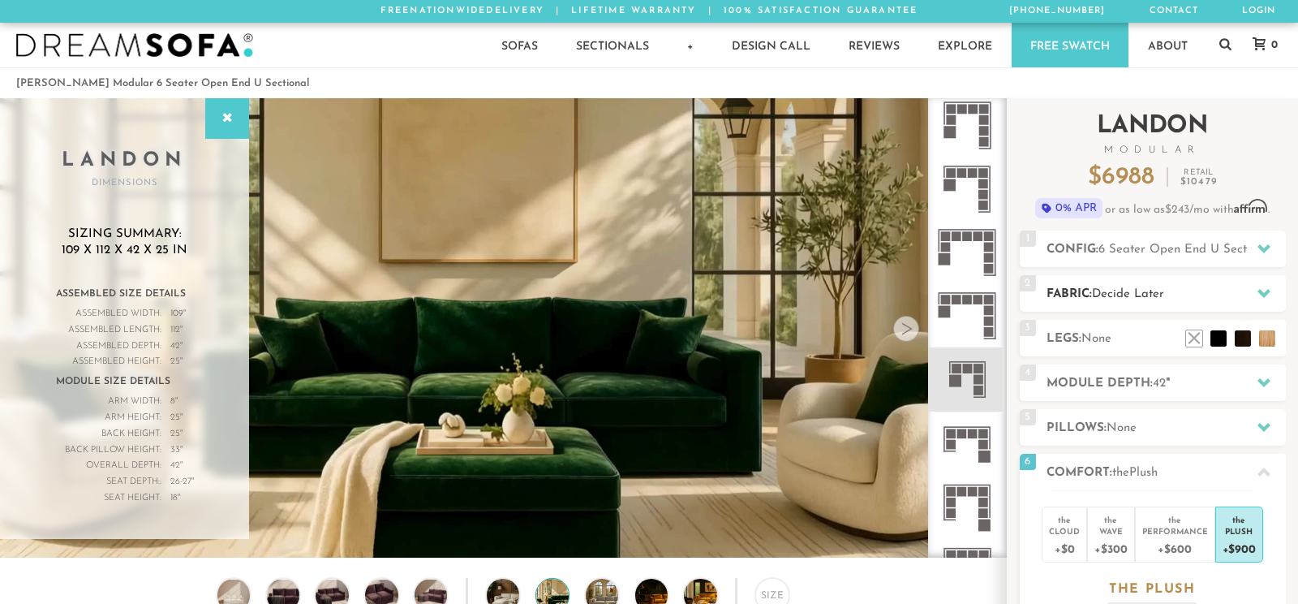
click at [1176, 285] on h2 "Fabric: Decide Later" at bounding box center [1166, 294] width 239 height 19
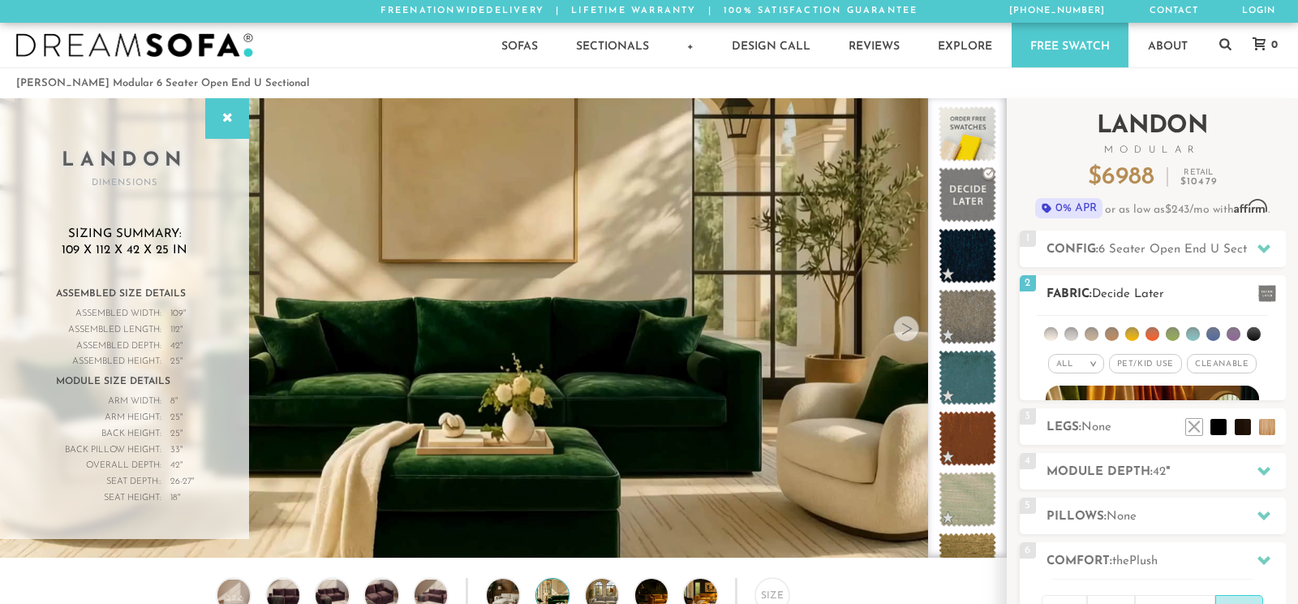
click at [1090, 363] on em ">" at bounding box center [1093, 363] width 12 height 8
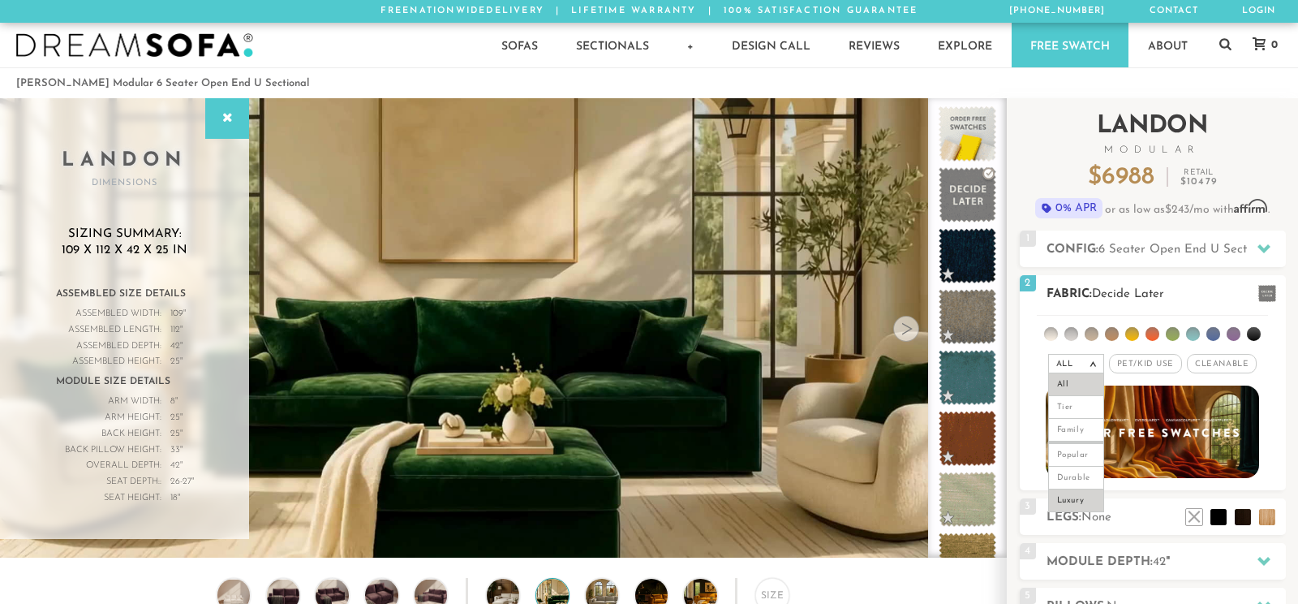
click at [1075, 492] on li "Luxury" at bounding box center [1076, 500] width 56 height 23
